Goal: Information Seeking & Learning: Check status

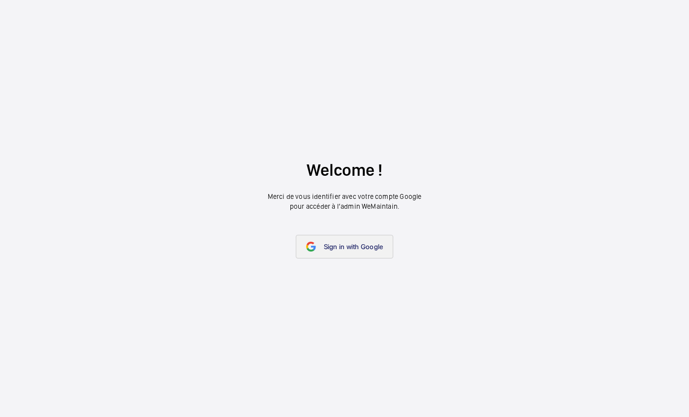
click at [335, 245] on span "Sign in with Google" at bounding box center [354, 247] width 60 height 8
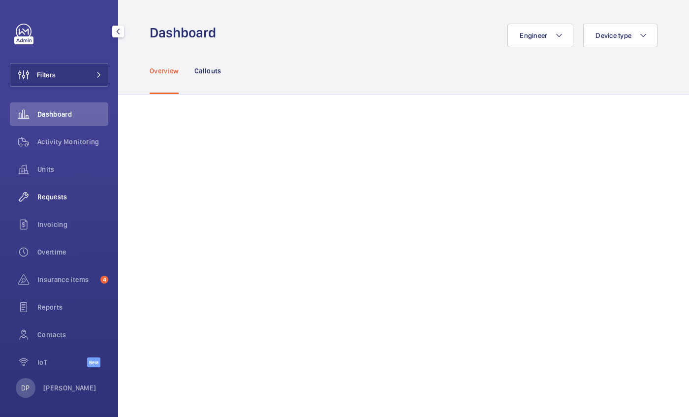
click at [54, 191] on div "Requests" at bounding box center [59, 197] width 98 height 24
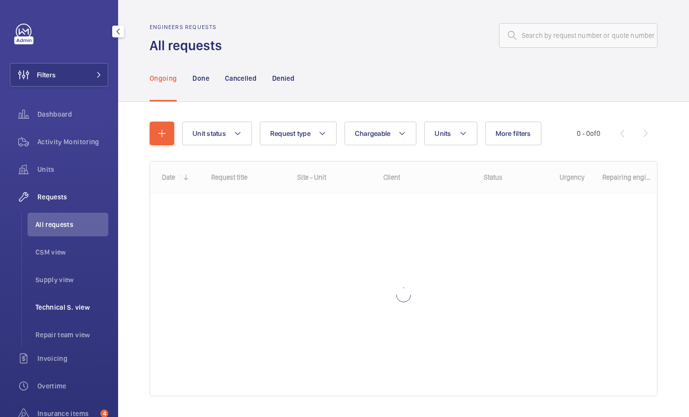
click at [61, 309] on span "Technical S. view" at bounding box center [71, 307] width 73 height 10
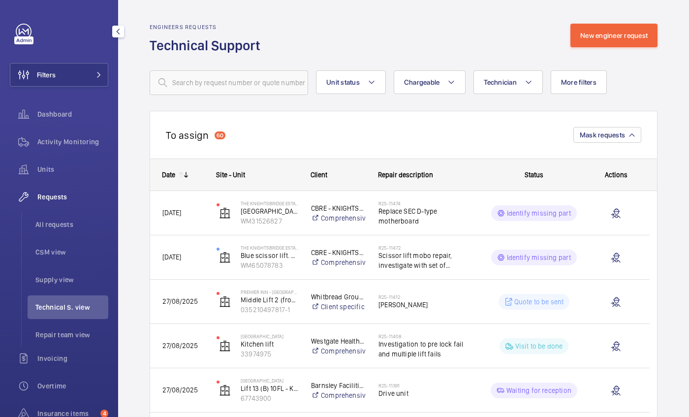
click at [61, 309] on span "Technical S. view" at bounding box center [71, 307] width 73 height 10
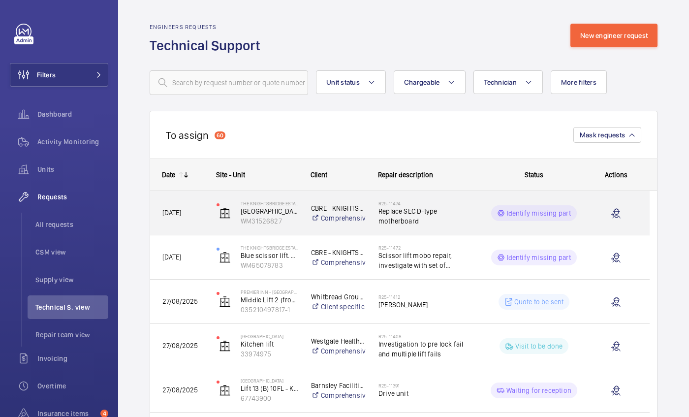
click at [454, 211] on span "Replace SEC D-type motherboard" at bounding box center [426, 216] width 95 height 20
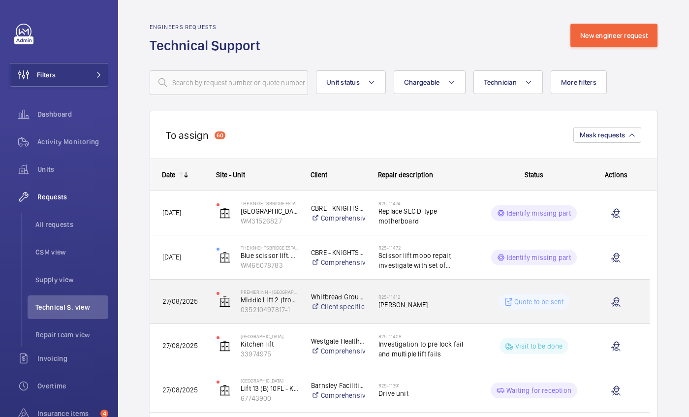
click at [188, 290] on div "27/08/2025" at bounding box center [177, 301] width 53 height 31
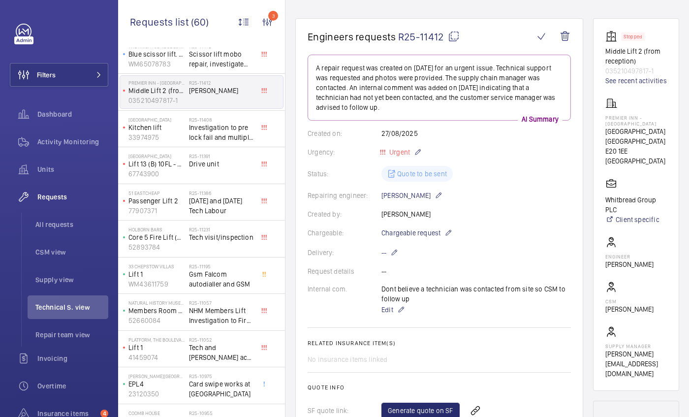
scroll to position [80, 0]
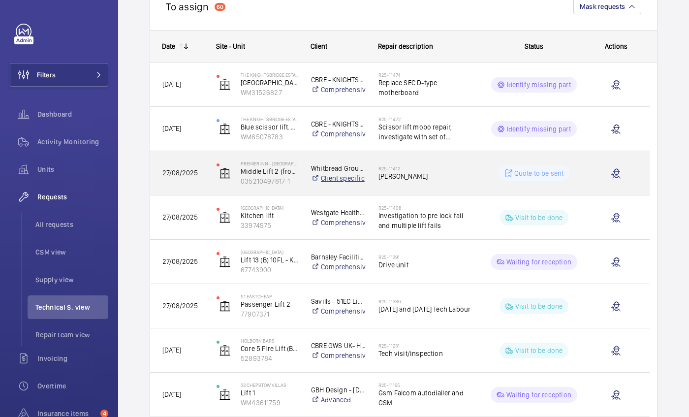
scroll to position [134, 0]
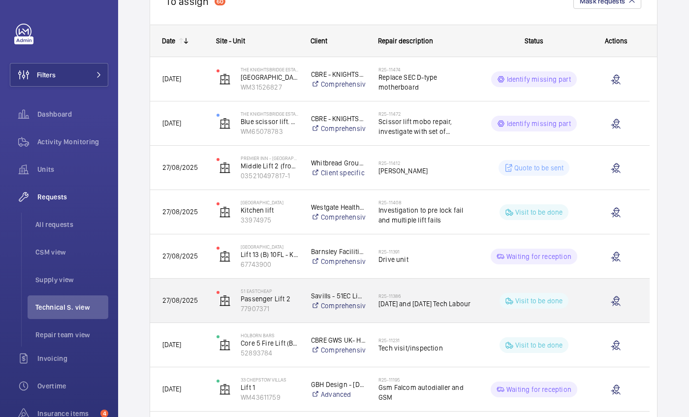
click at [183, 287] on div "27/08/2025" at bounding box center [177, 300] width 53 height 31
